Goal: Task Accomplishment & Management: Use online tool/utility

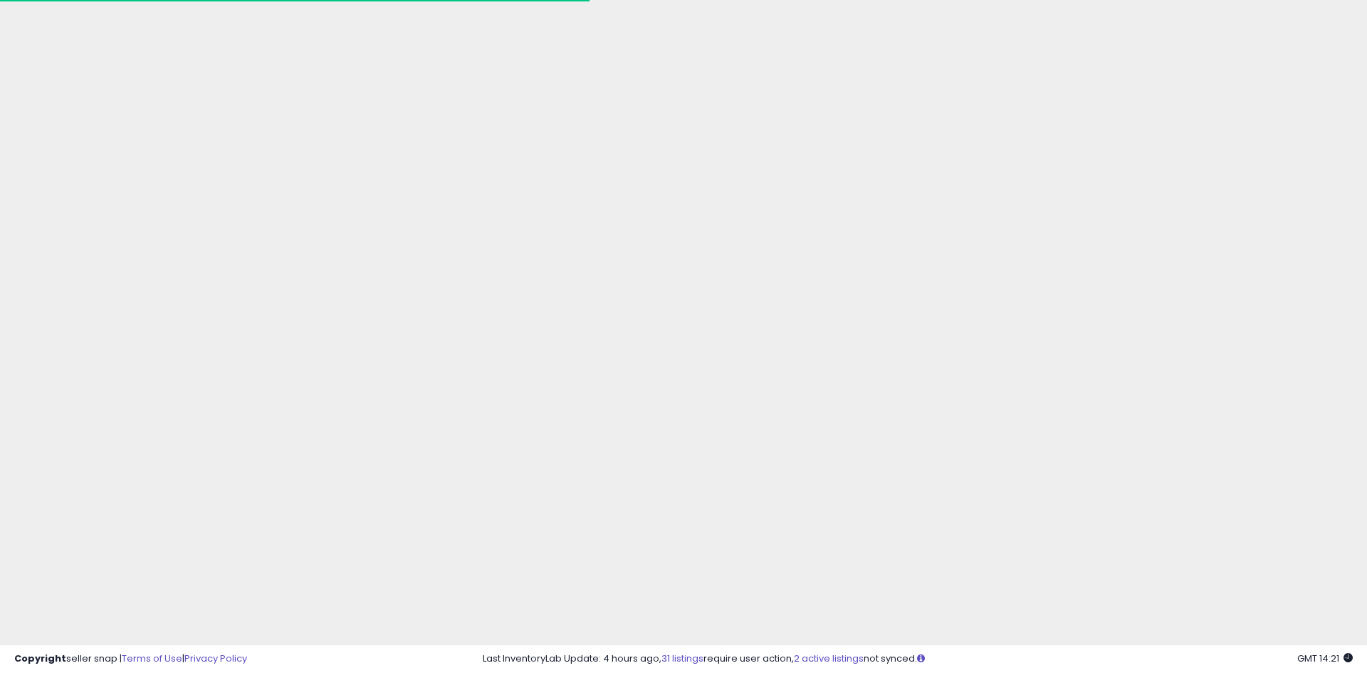
scroll to position [269, 718]
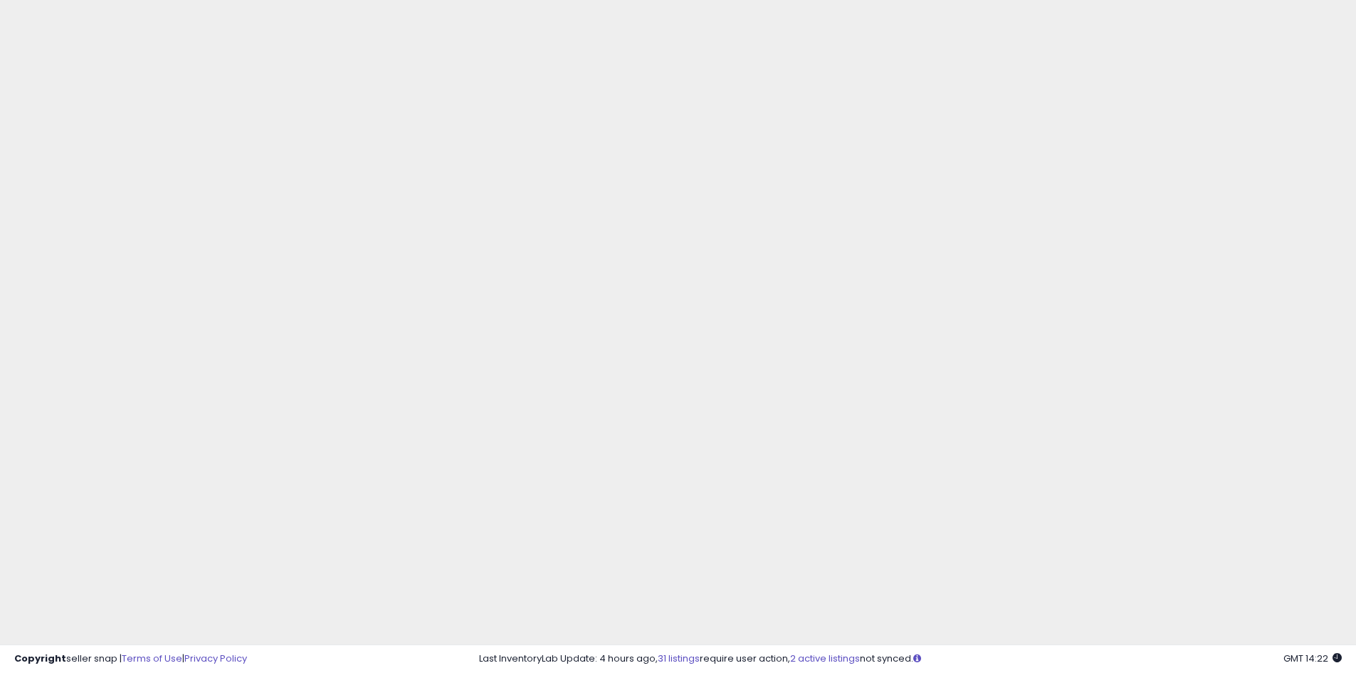
scroll to position [285, 0]
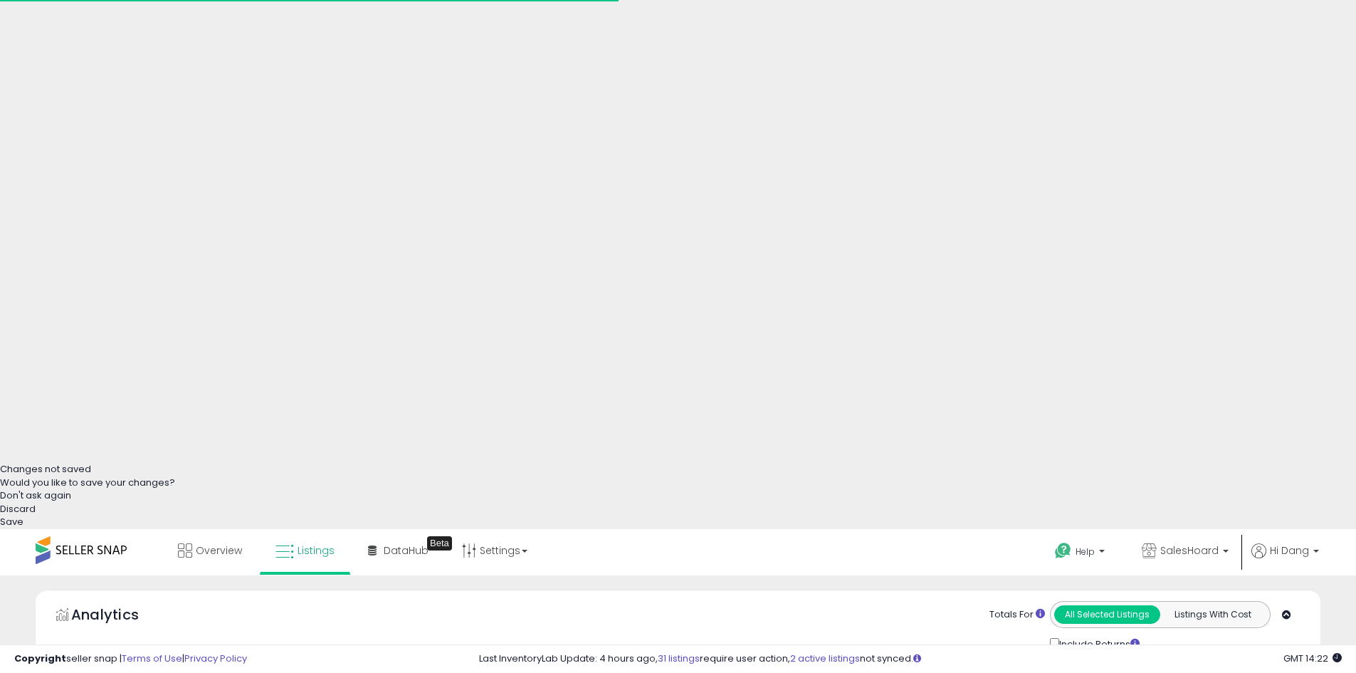
scroll to position [292, 745]
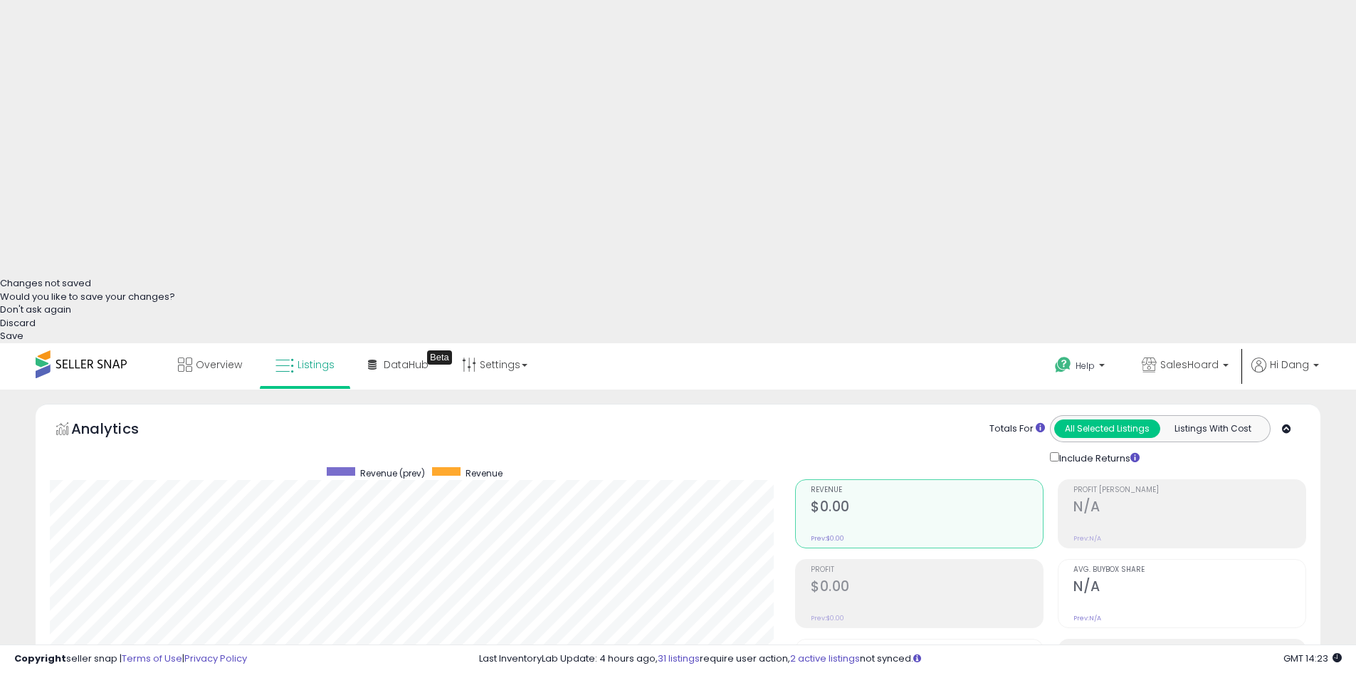
scroll to position [725, 0]
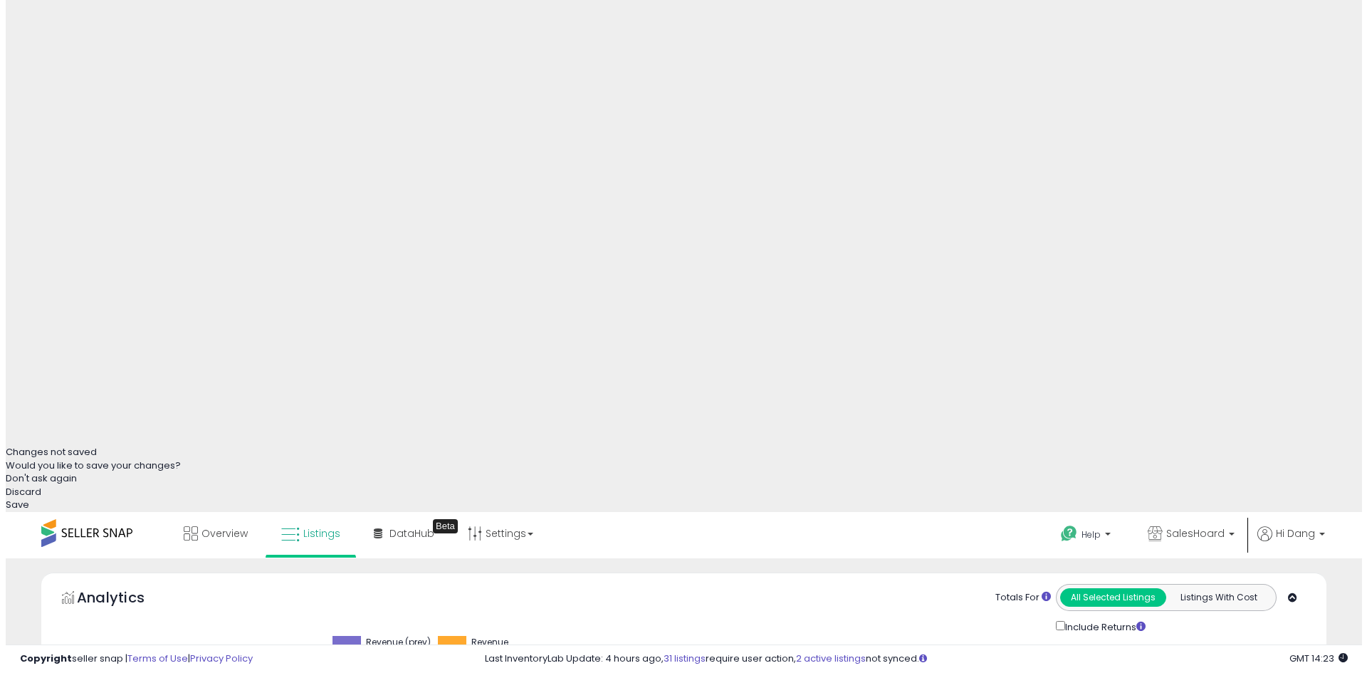
scroll to position [157, 0]
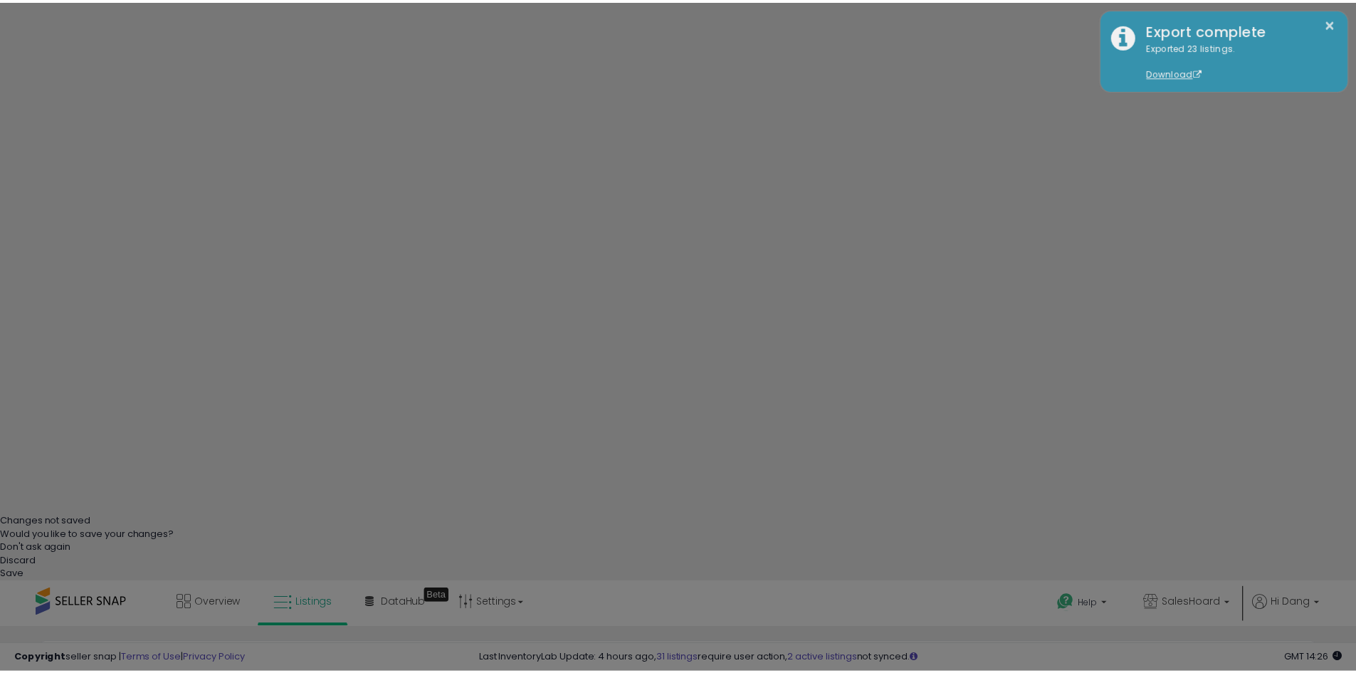
scroll to position [292, 752]
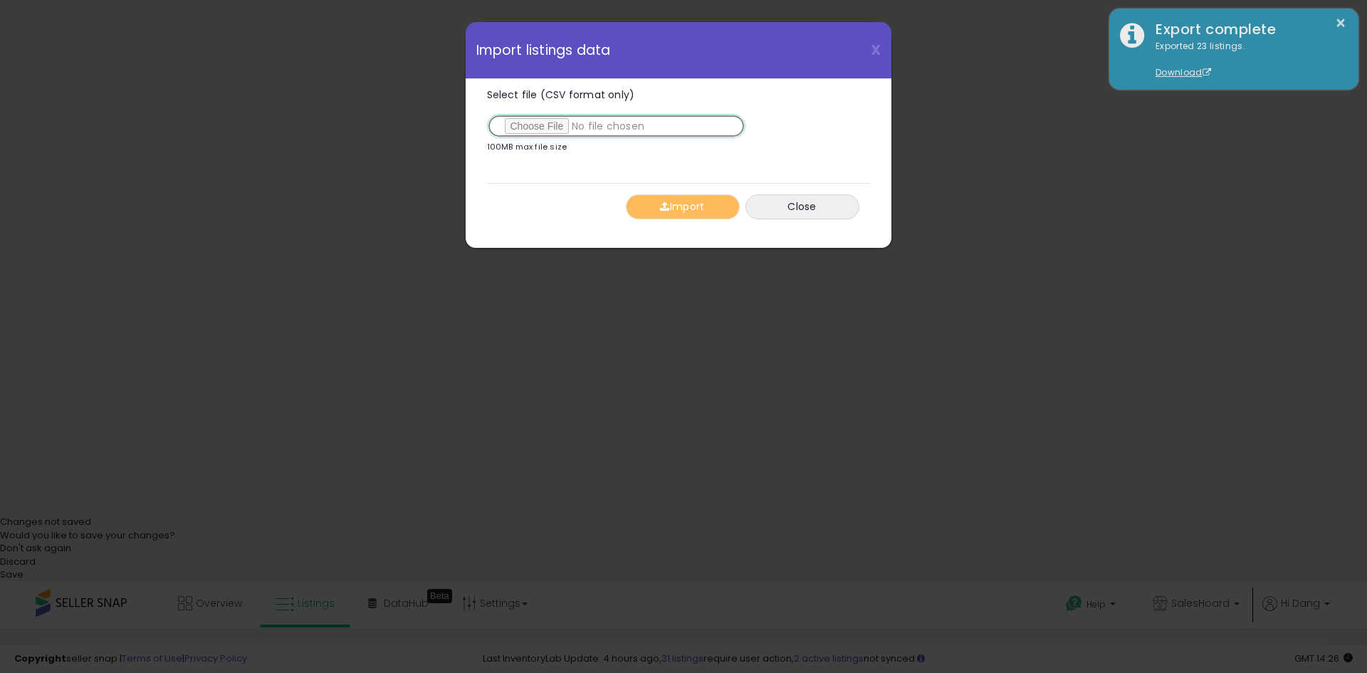
click at [539, 125] on input "Select file (CSV format only)" at bounding box center [616, 126] width 258 height 24
type input "**********"
click at [684, 206] on button "Import" at bounding box center [683, 206] width 114 height 25
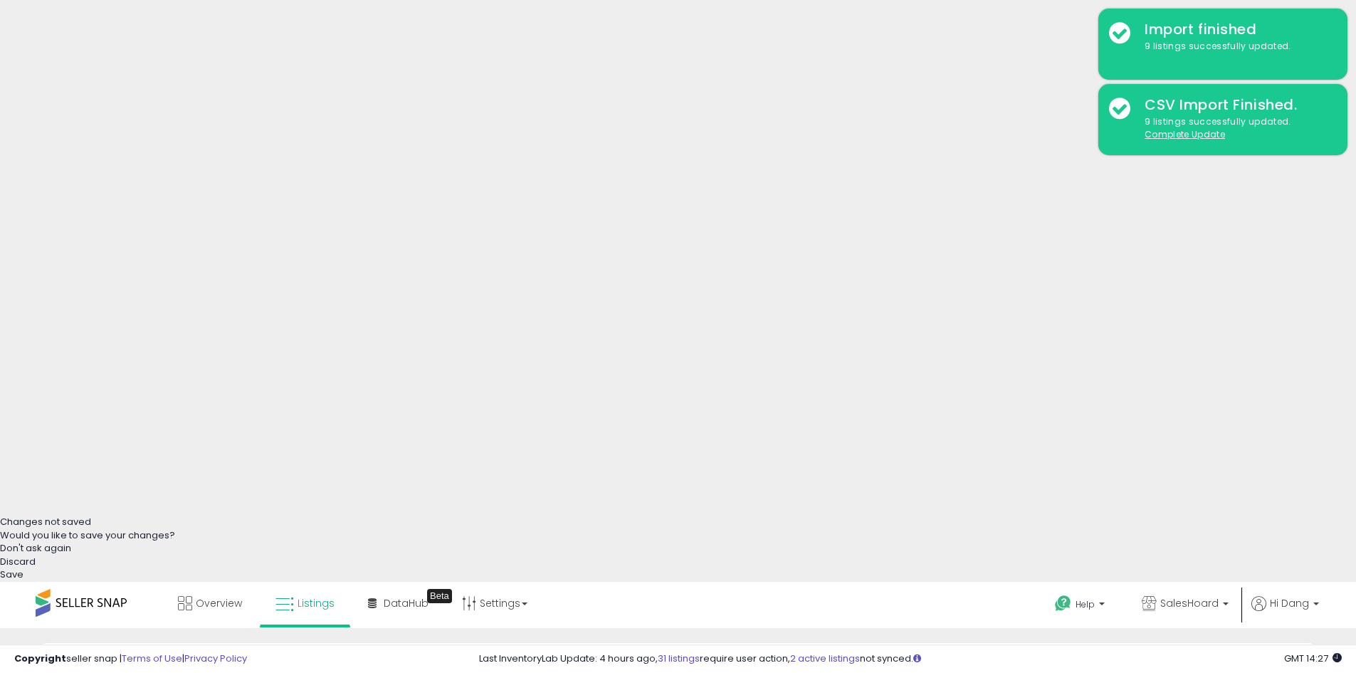
scroll to position [442, 0]
